Goal: Information Seeking & Learning: Learn about a topic

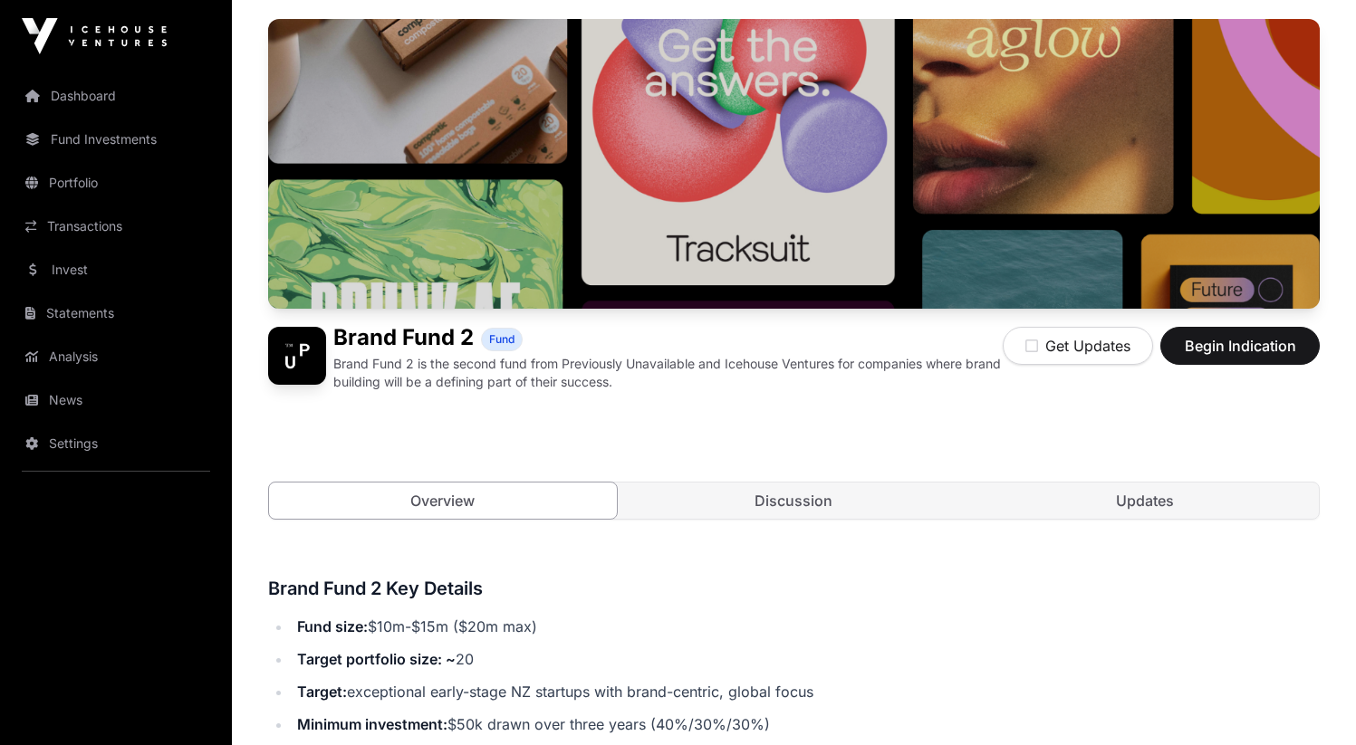
scroll to position [136, 0]
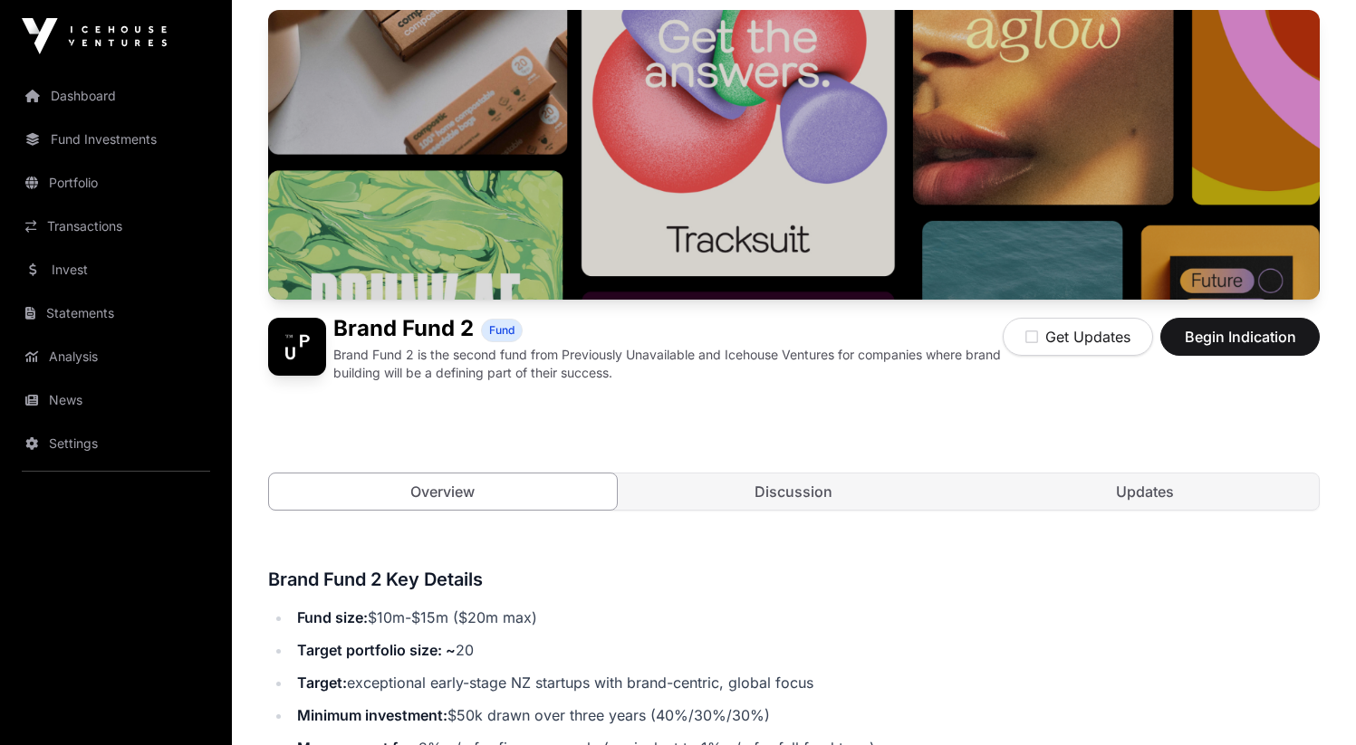
click at [783, 505] on link "Discussion" at bounding box center [794, 492] width 348 height 36
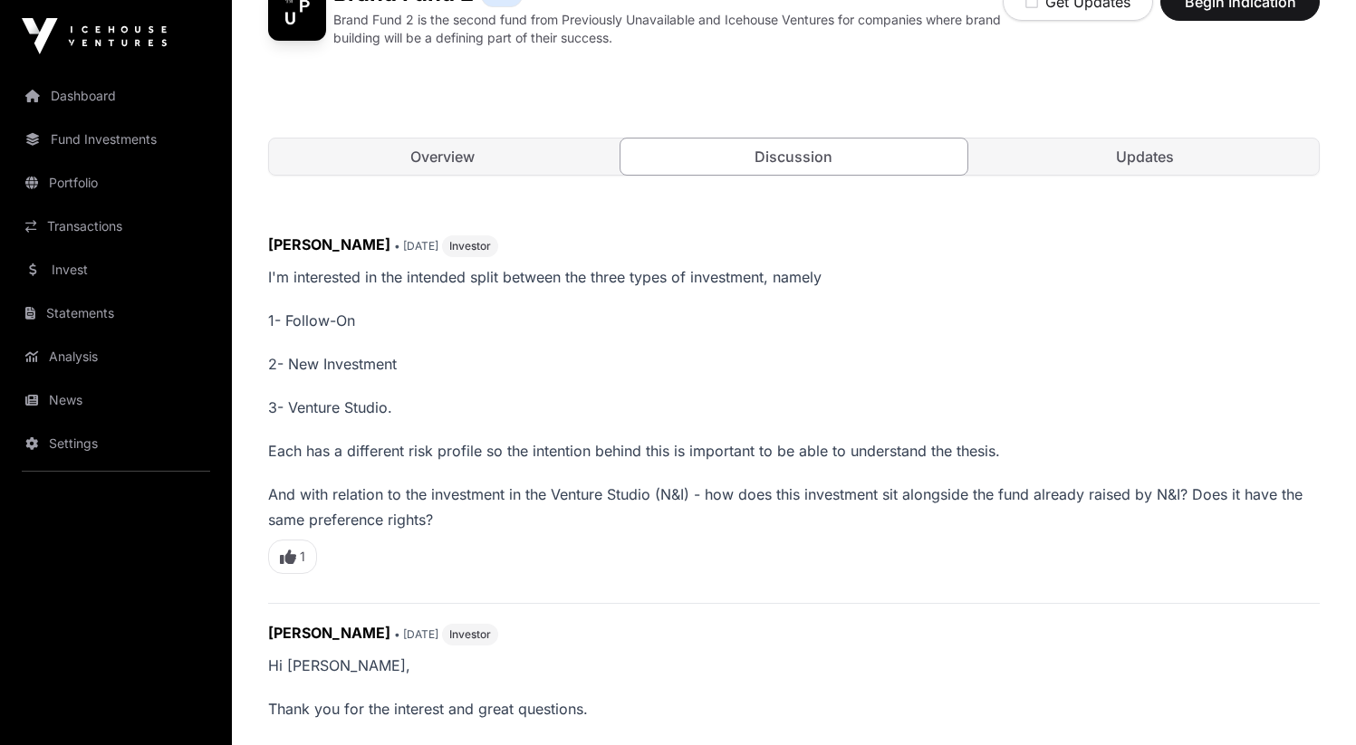
scroll to position [460, 0]
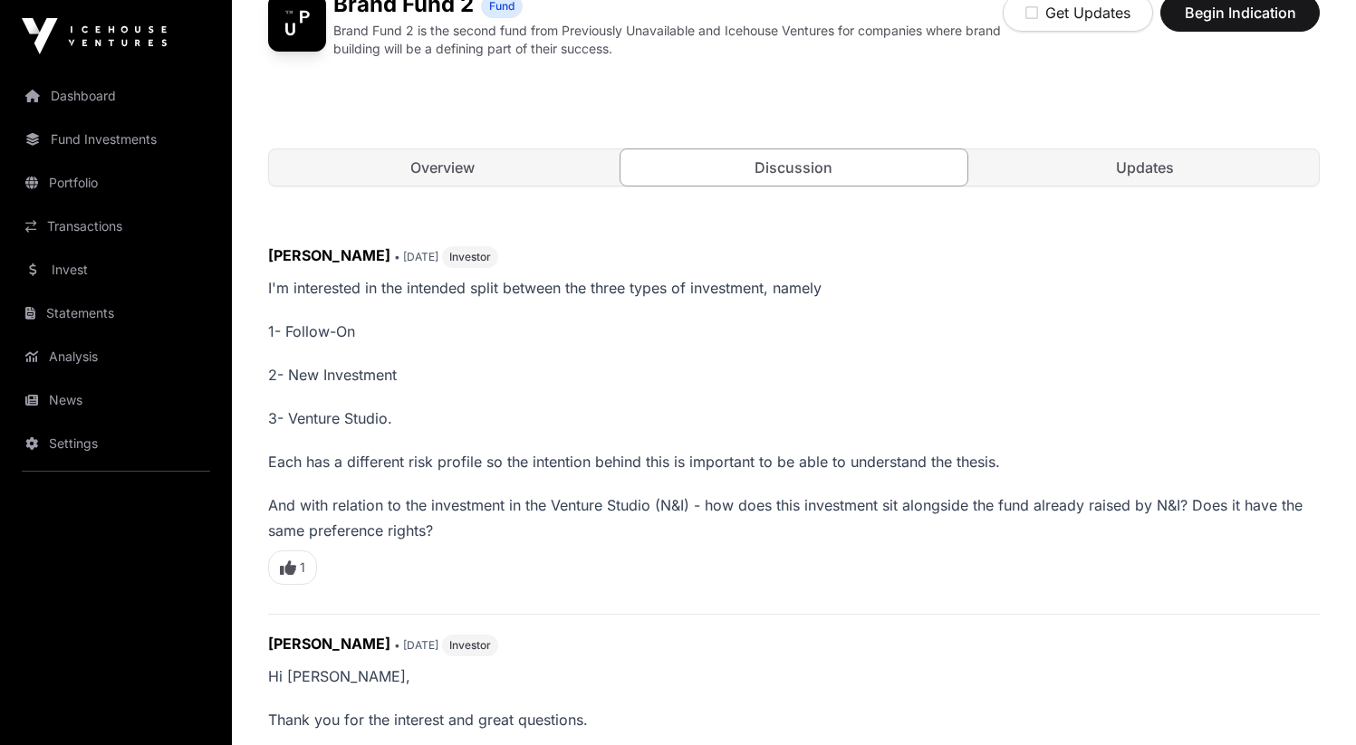
click at [432, 178] on link "Overview" at bounding box center [443, 167] width 348 height 36
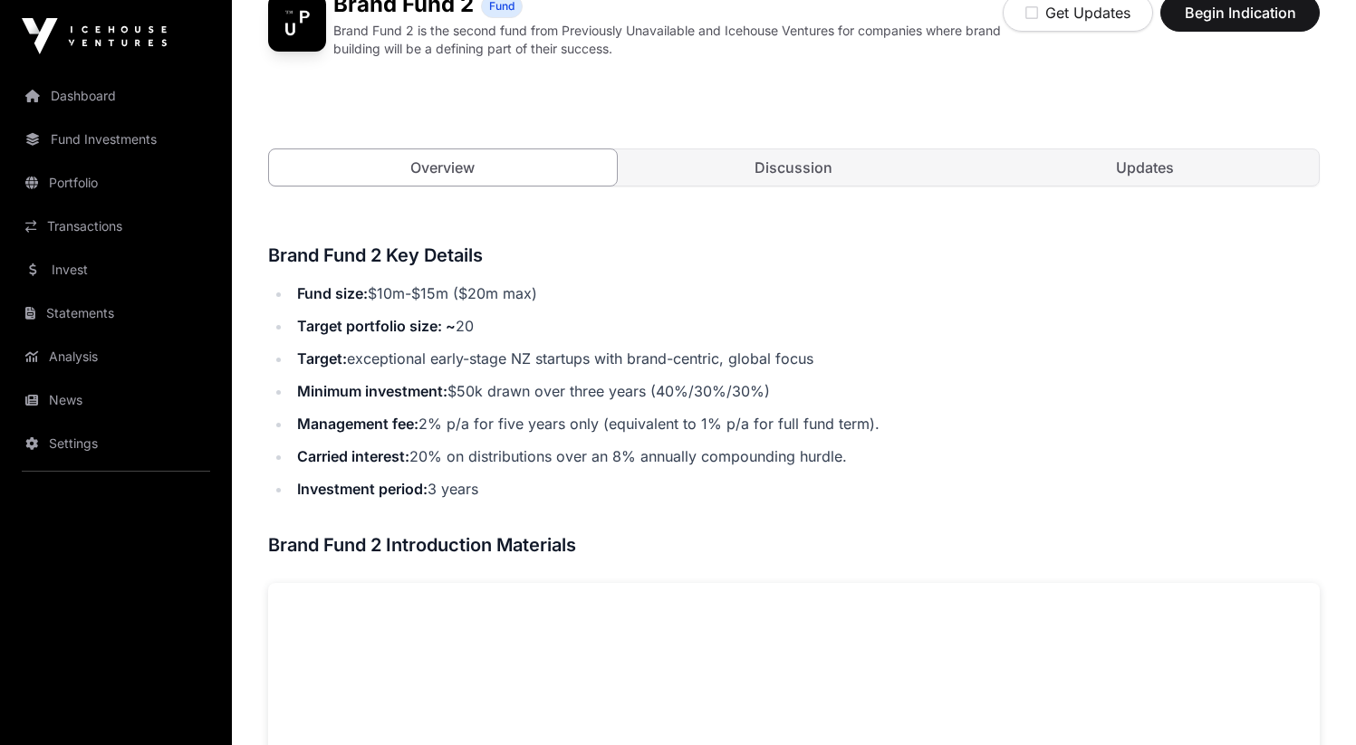
click at [1185, 182] on link "Updates" at bounding box center [1145, 167] width 348 height 36
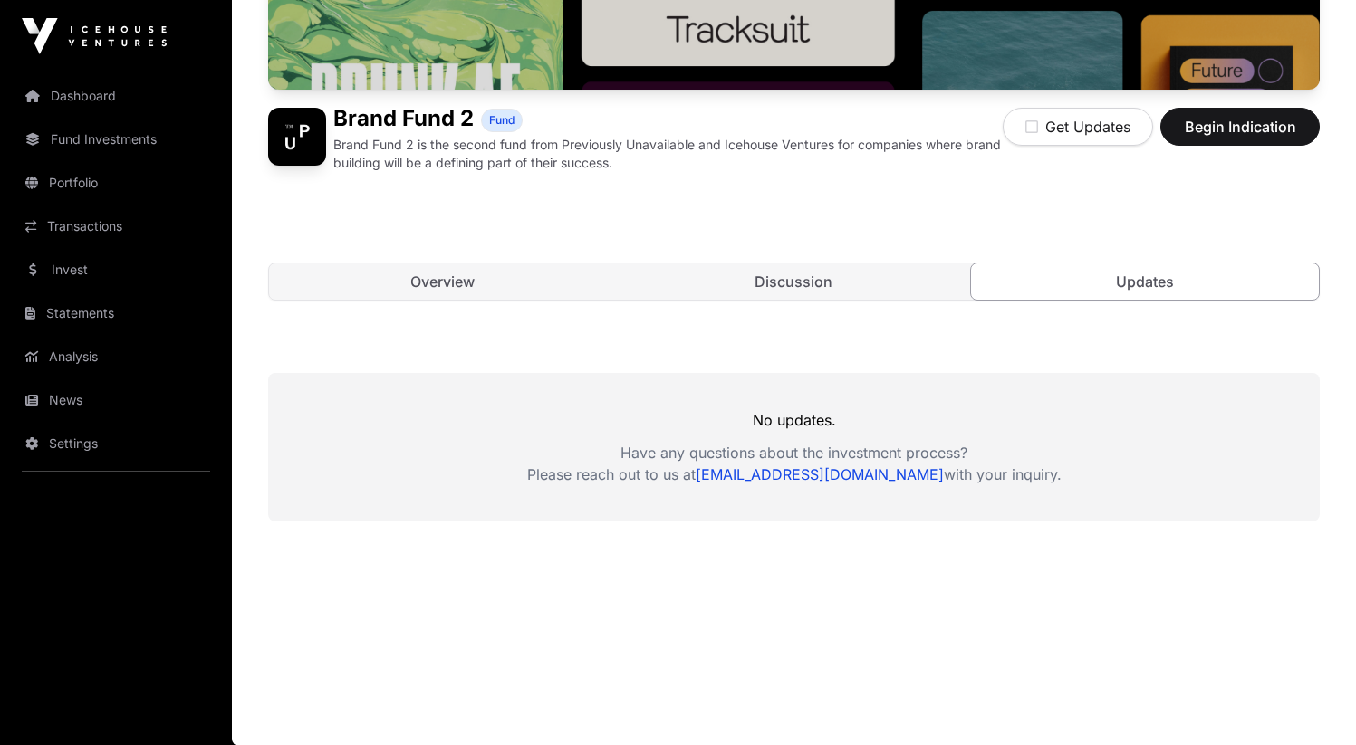
click at [462, 279] on link "Overview" at bounding box center [443, 282] width 348 height 36
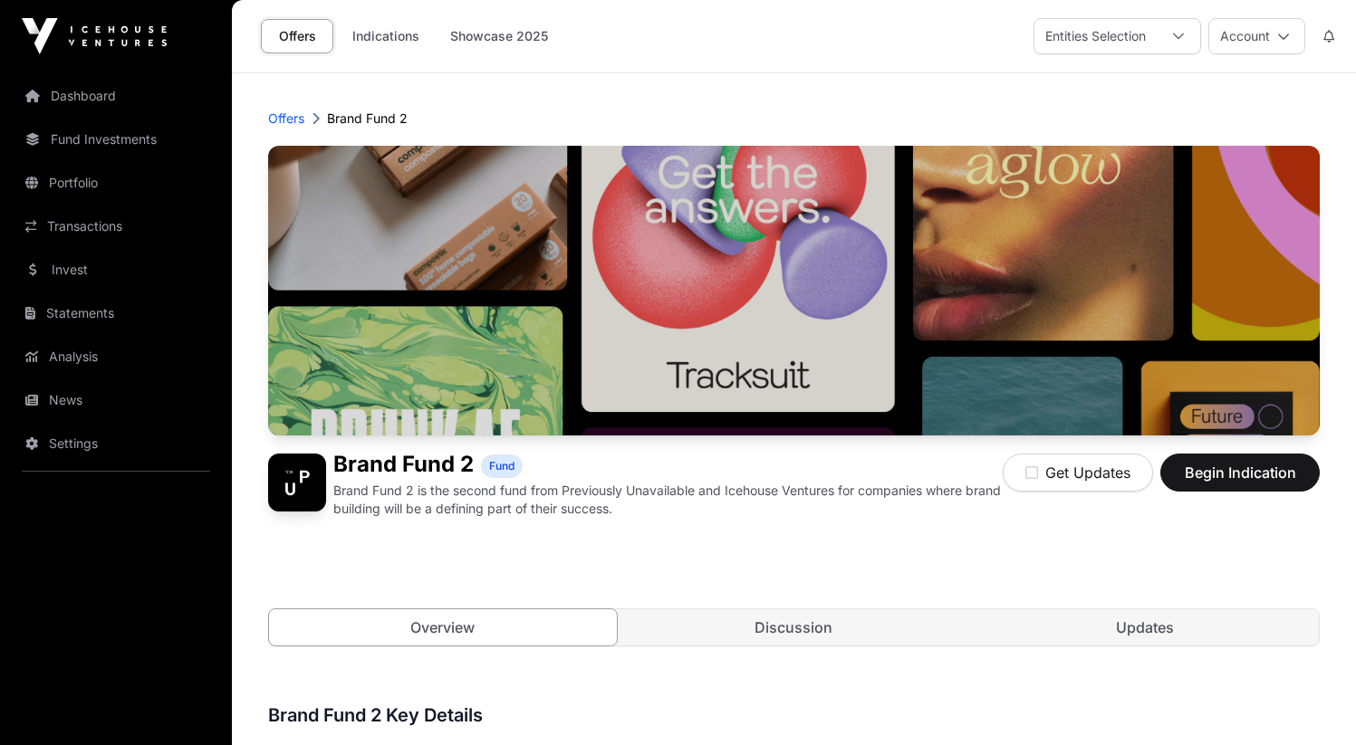
click at [818, 634] on link "Discussion" at bounding box center [794, 627] width 348 height 36
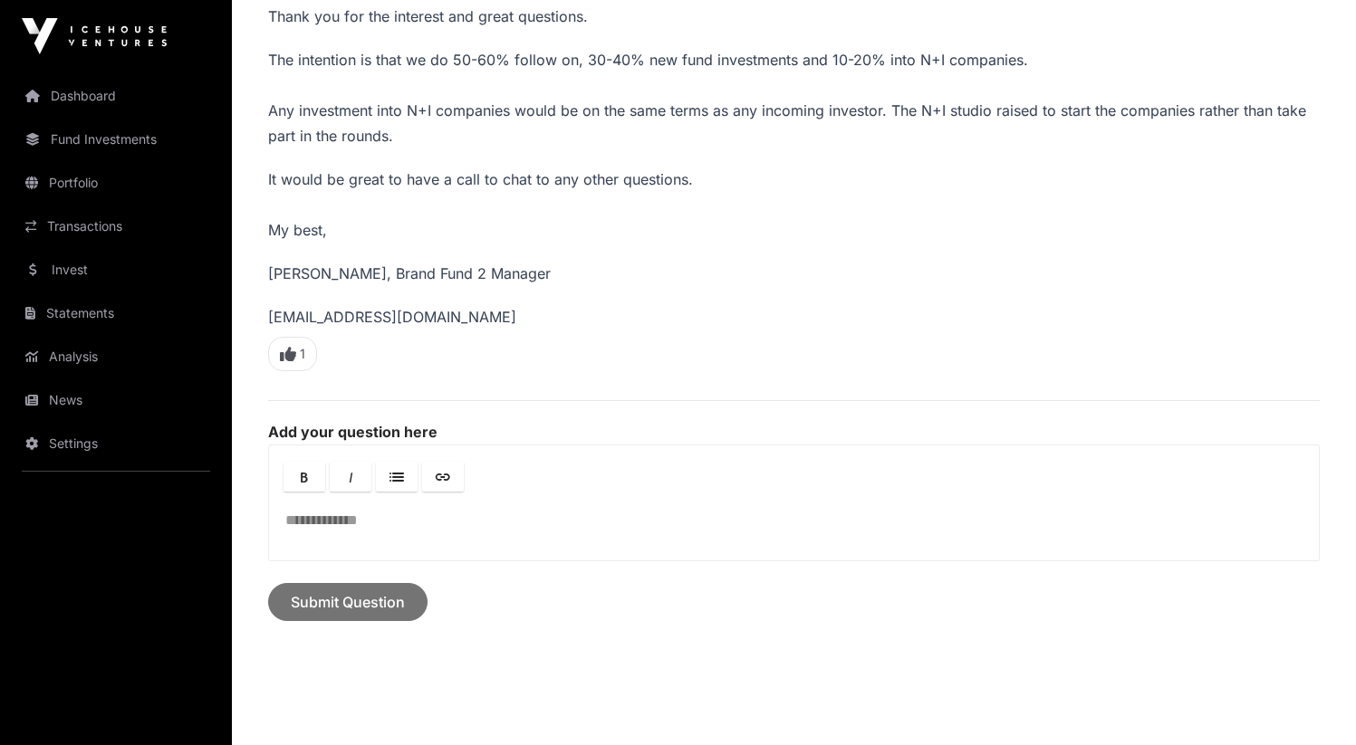
scroll to position [1176, 0]
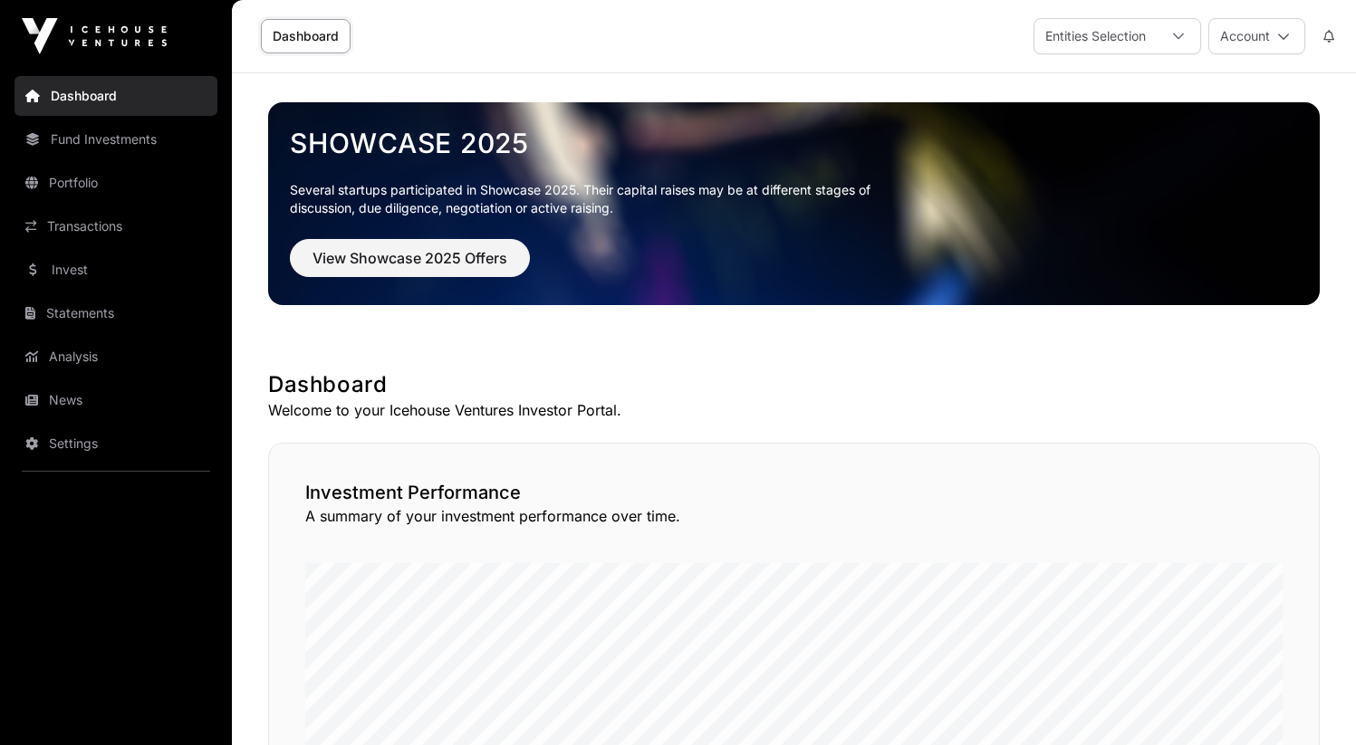
click at [120, 260] on link "Invest" at bounding box center [115, 270] width 203 height 40
